Goal: Information Seeking & Learning: Learn about a topic

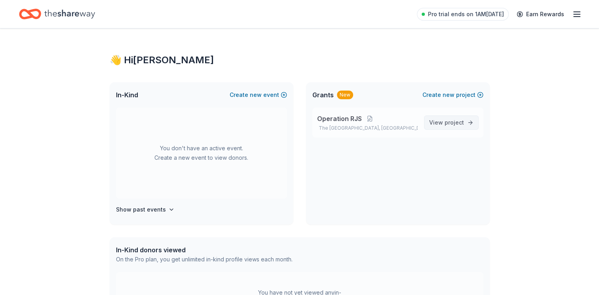
click at [428, 124] on link "View project" at bounding box center [451, 123] width 55 height 14
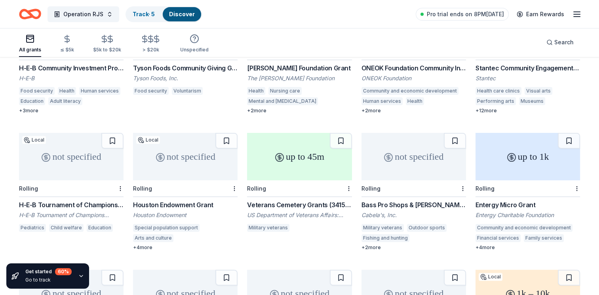
scroll to position [195, 0]
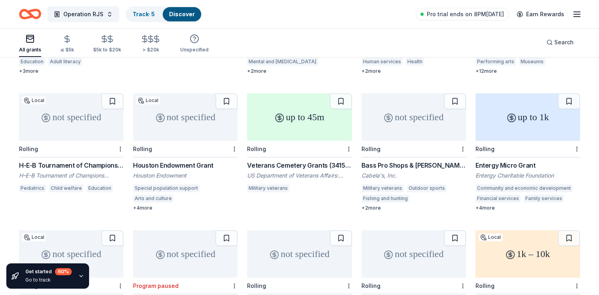
click at [183, 161] on div "Houston Endowment Grant" at bounding box center [185, 166] width 105 height 10
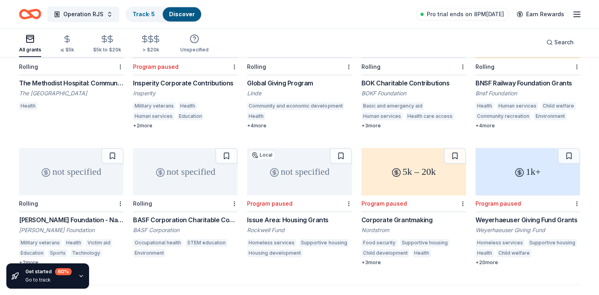
scroll to position [314, 0]
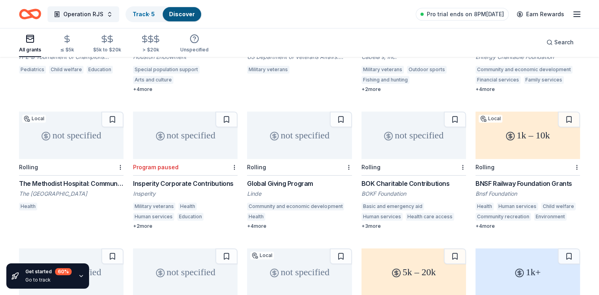
click at [516, 127] on div "1k – 10k" at bounding box center [527, 136] width 105 height 48
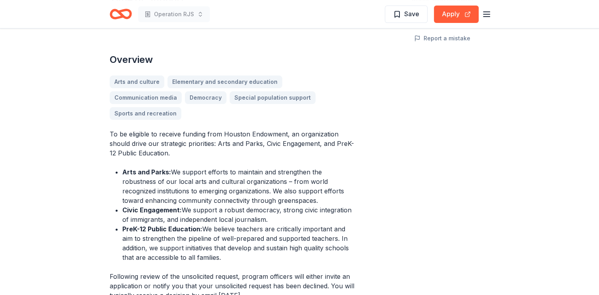
scroll to position [198, 0]
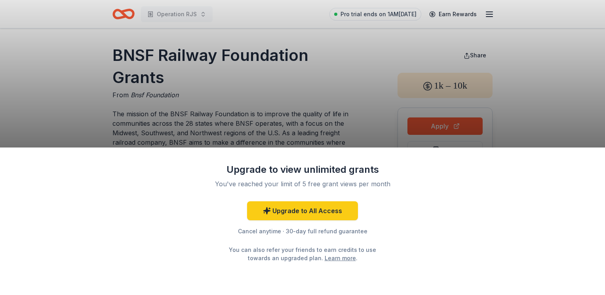
click at [317, 98] on div "Upgrade to view unlimited grants You've reached your limit of 5 free grant view…" at bounding box center [302, 147] width 605 height 295
click at [350, 115] on div "Upgrade to view unlimited grants You've reached your limit of 5 free grant view…" at bounding box center [302, 147] width 605 height 295
click at [351, 49] on div "Upgrade to view unlimited grants You've reached your limit of 5 free grant view…" at bounding box center [302, 147] width 605 height 295
click at [274, 95] on div "Upgrade to view unlimited grants You've reached your limit of 5 free grant view…" at bounding box center [302, 147] width 605 height 295
click at [299, 104] on div "Upgrade to view unlimited grants You've reached your limit of 5 free grant view…" at bounding box center [302, 147] width 605 height 295
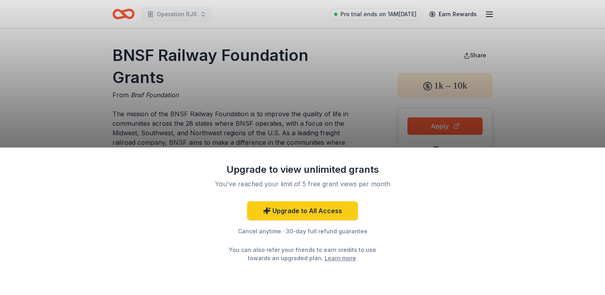
click at [299, 104] on div "Upgrade to view unlimited grants You've reached your limit of 5 free grant view…" at bounding box center [302, 147] width 605 height 295
